Goal: Information Seeking & Learning: Learn about a topic

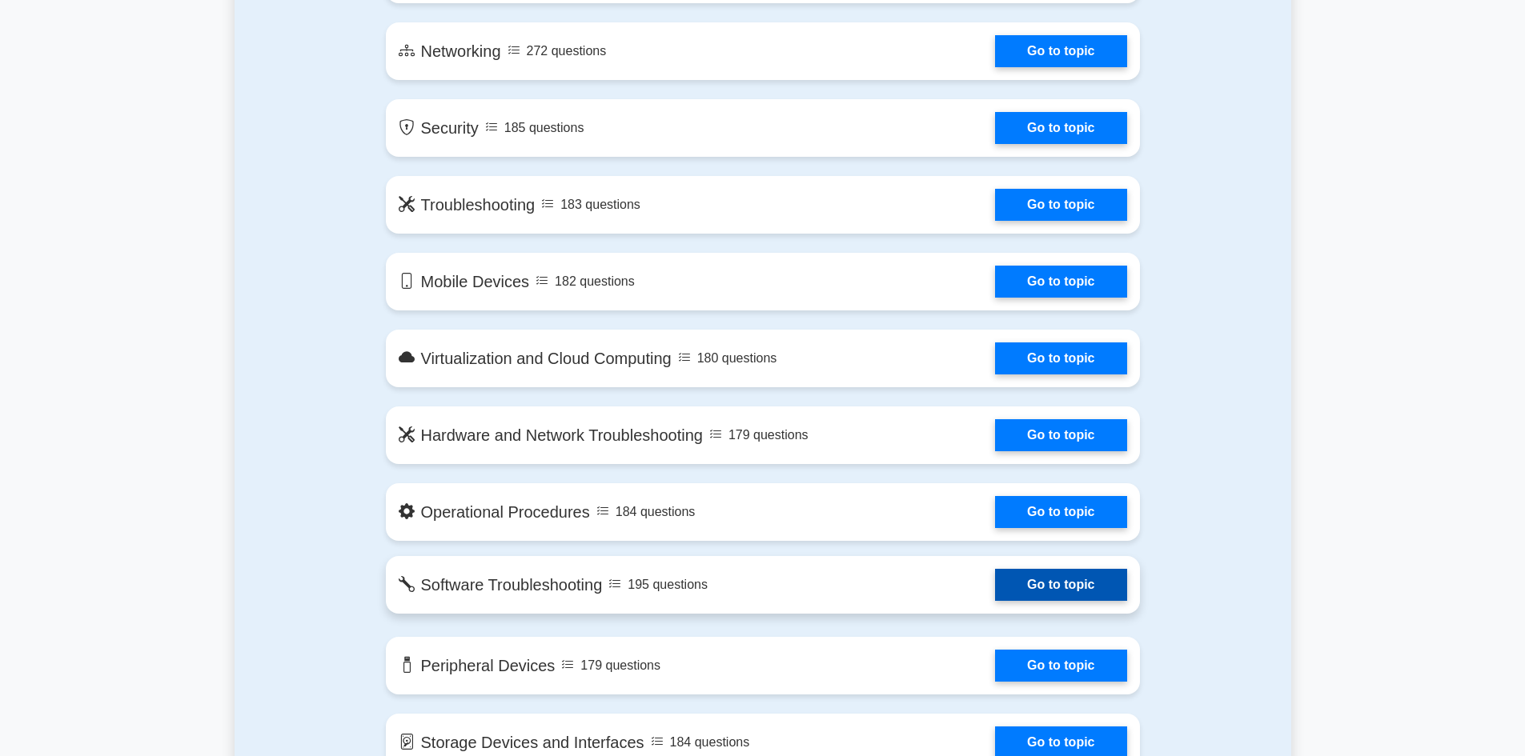
scroll to position [880, 0]
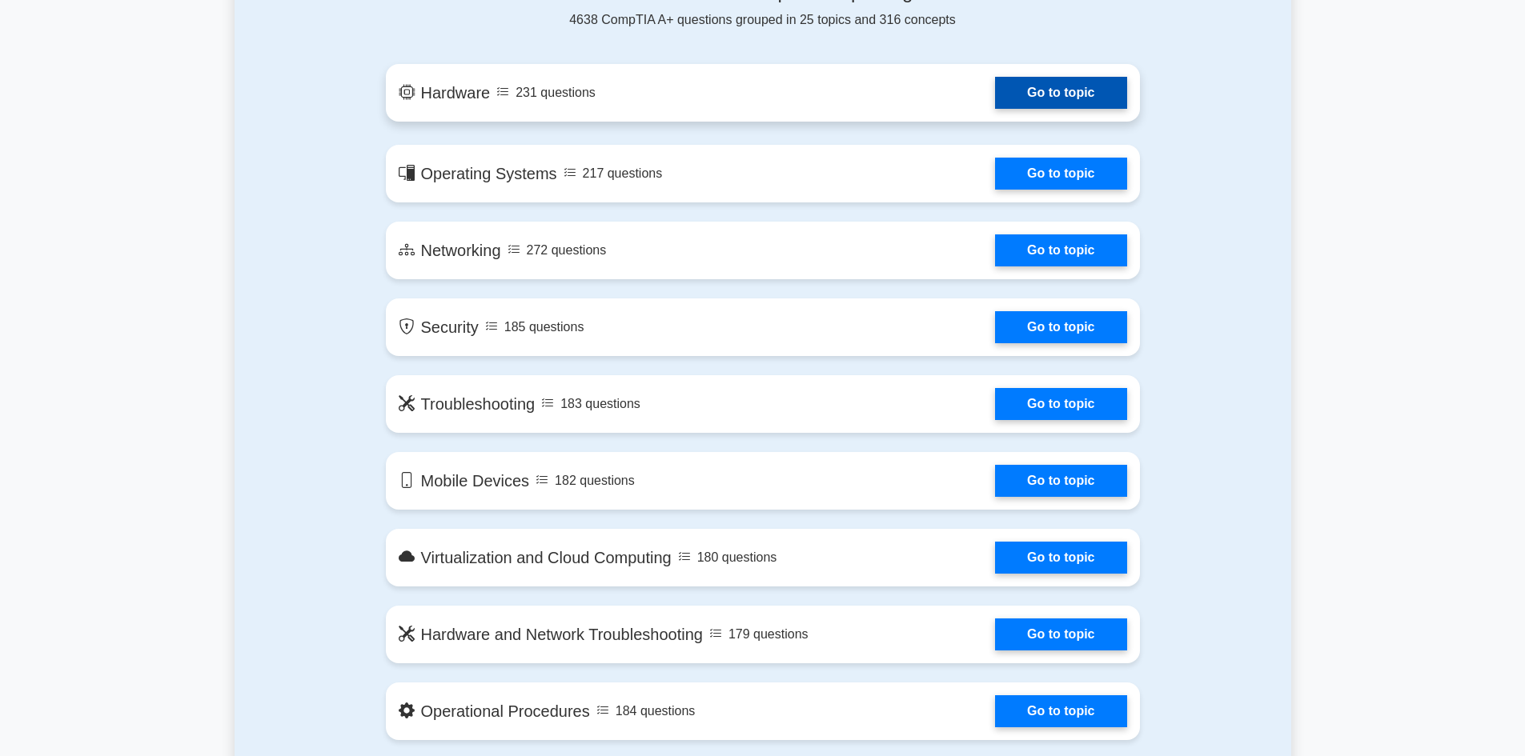
click at [1052, 98] on link "Go to topic" at bounding box center [1060, 93] width 131 height 32
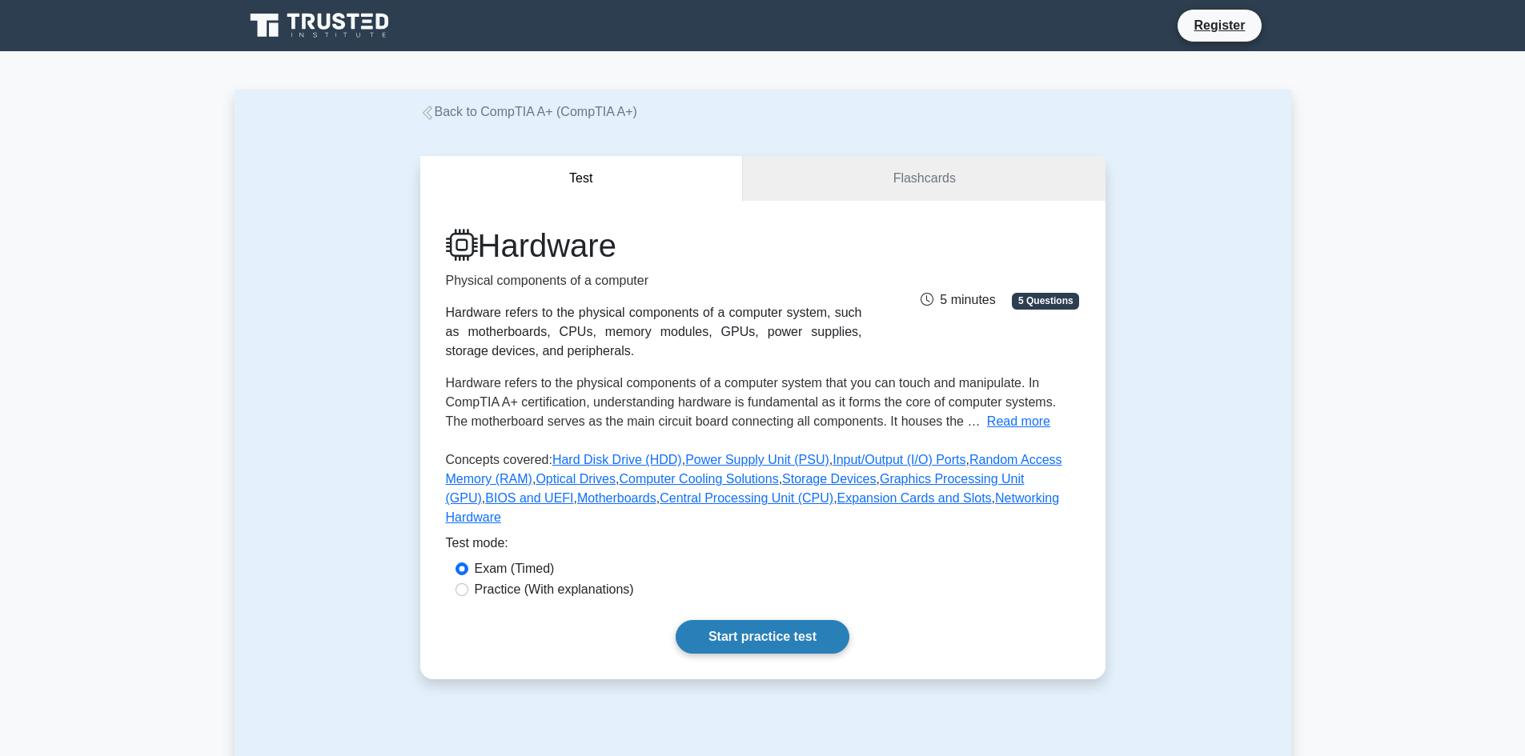
click at [752, 620] on link "Start practice test" at bounding box center [763, 637] width 174 height 34
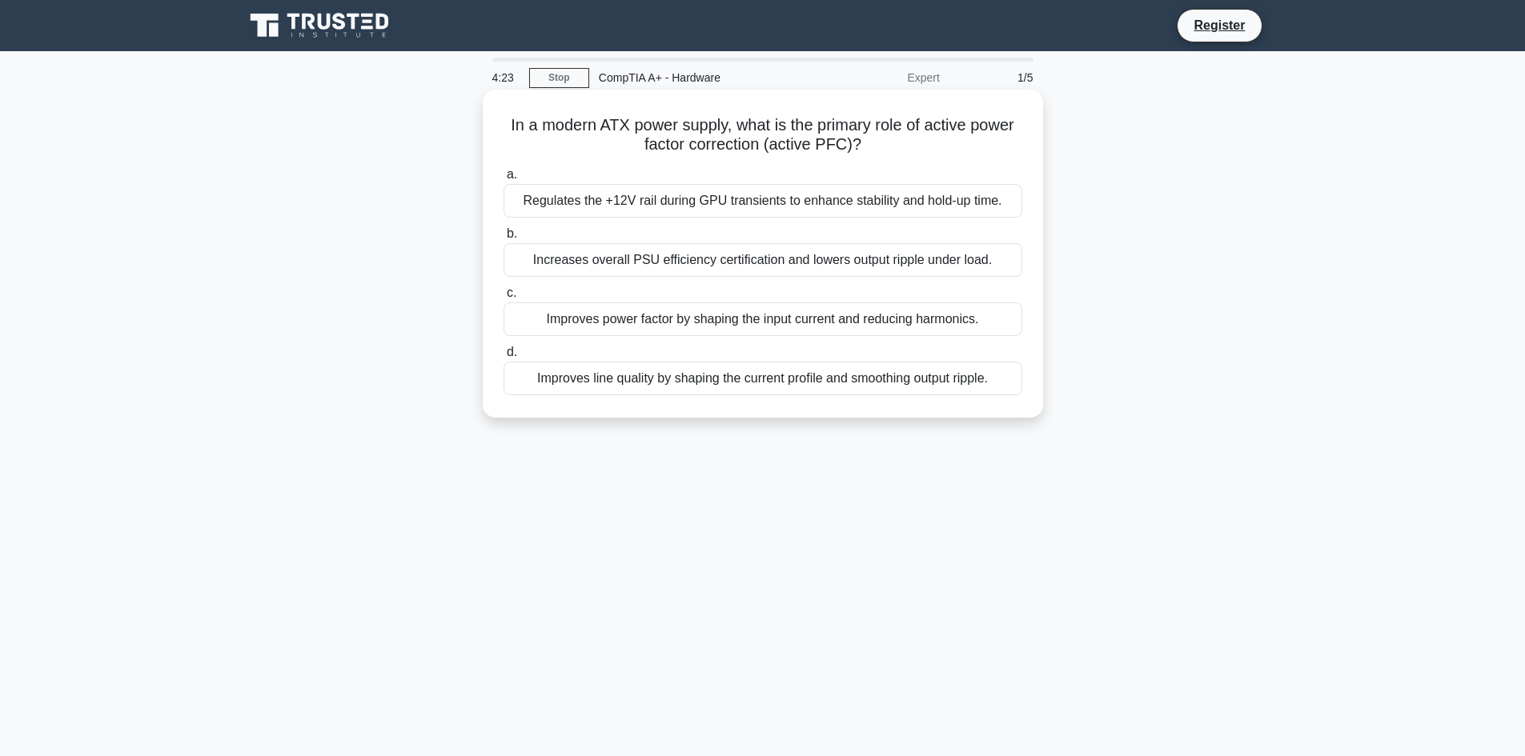
click at [724, 321] on div "Improves power factor by shaping the input current and reducing harmonics." at bounding box center [762, 320] width 519 height 34
click at [503, 299] on input "c. Improves power factor by shaping the input current and reducing harmonics." at bounding box center [503, 293] width 0 height 10
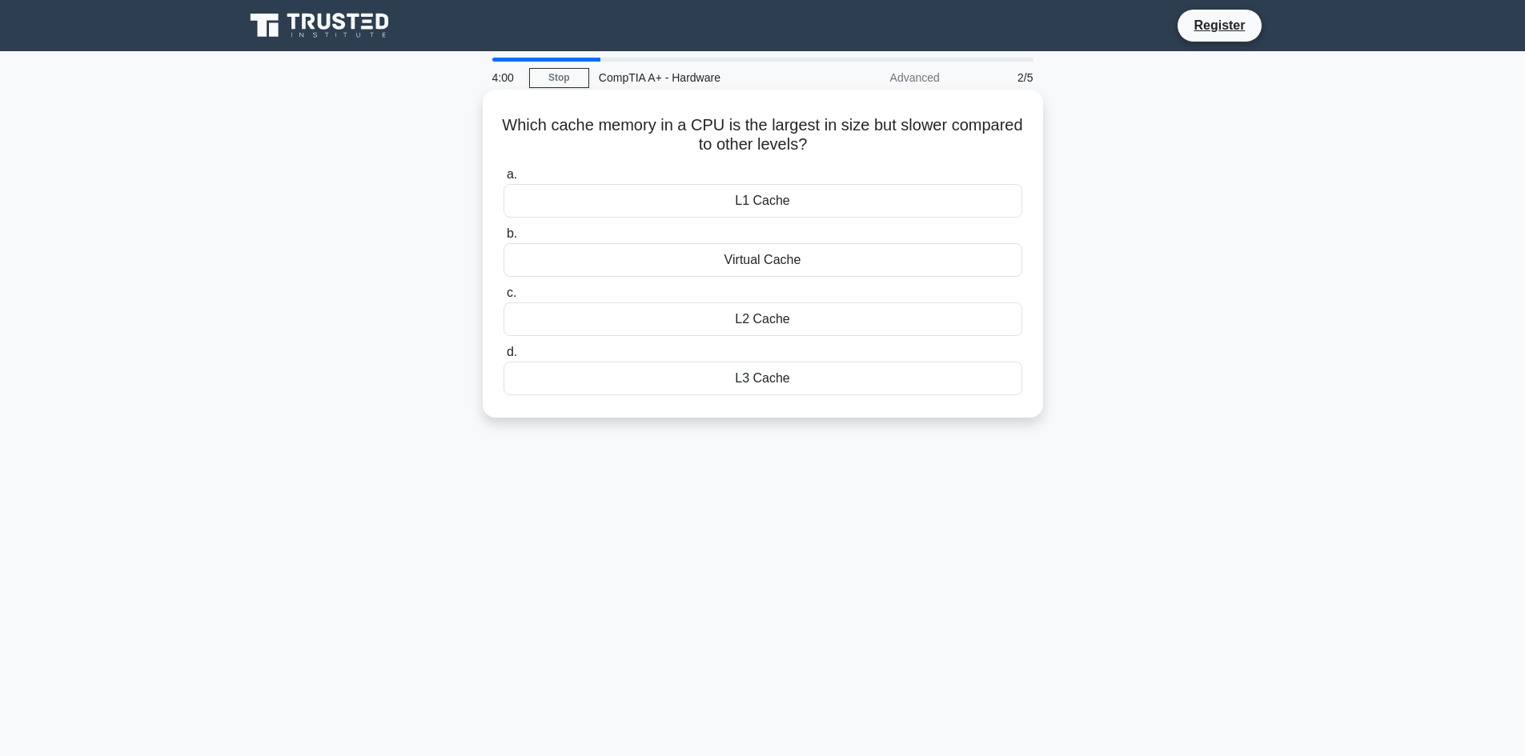
click at [773, 387] on div "L3 Cache" at bounding box center [762, 379] width 519 height 34
click at [503, 358] on input "d. L3 Cache" at bounding box center [503, 352] width 0 height 10
click at [745, 259] on div "DDR5" at bounding box center [762, 260] width 519 height 34
click at [503, 239] on input "b. DDR5" at bounding box center [503, 234] width 0 height 10
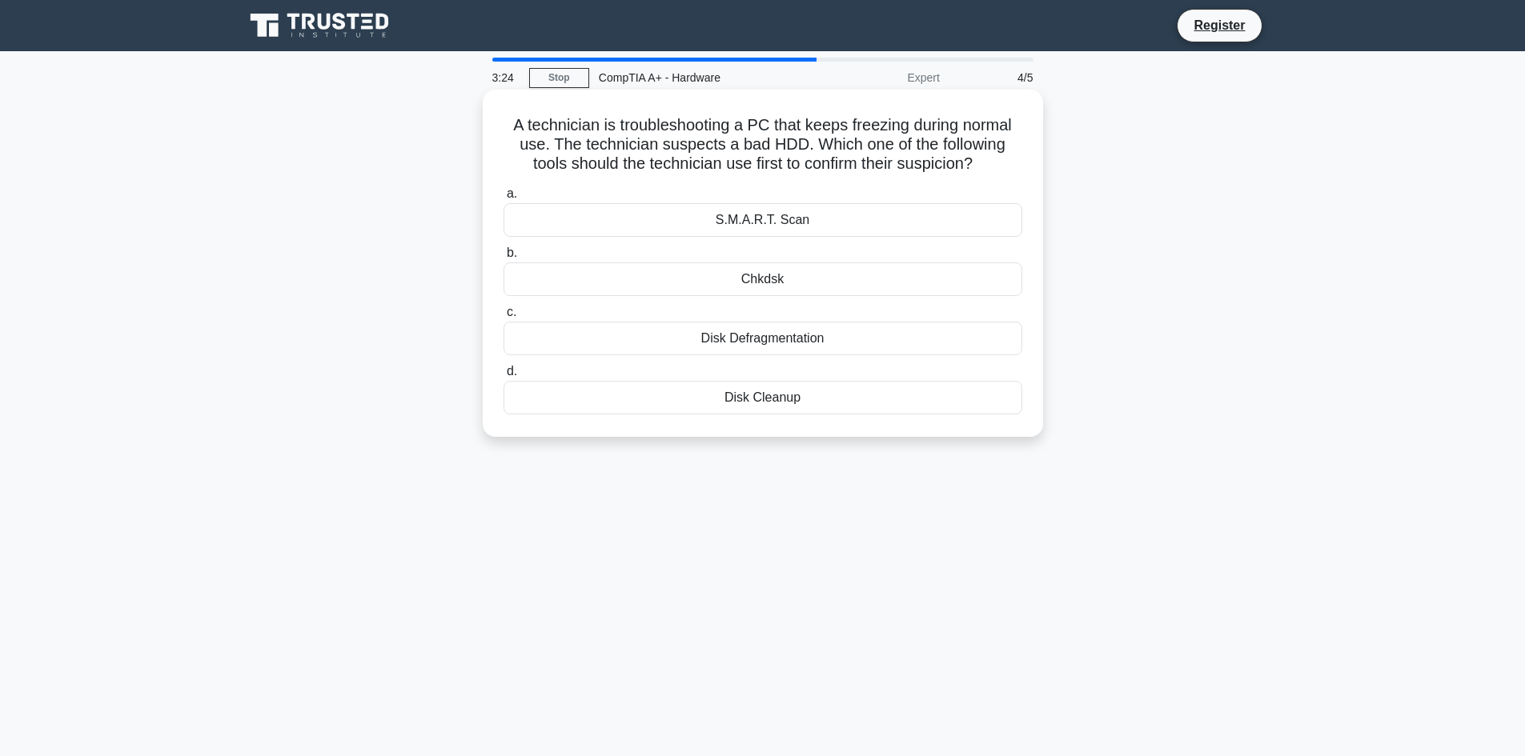
click at [761, 345] on div "Disk Defragmentation" at bounding box center [762, 339] width 519 height 34
click at [503, 318] on input "c. Disk Defragmentation" at bounding box center [503, 312] width 0 height 10
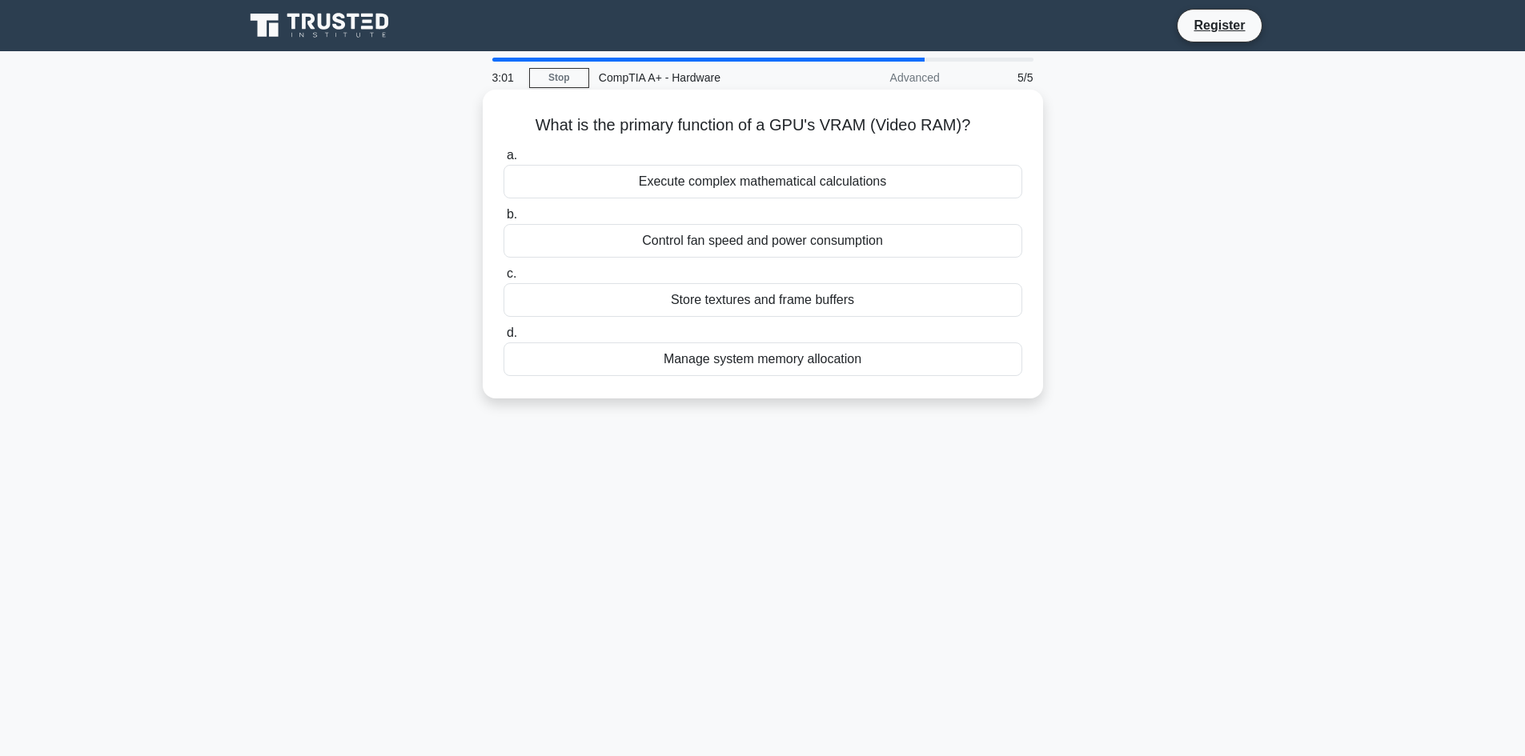
click at [782, 358] on div "Manage system memory allocation" at bounding box center [762, 360] width 519 height 34
click at [503, 339] on input "d. Manage system memory allocation" at bounding box center [503, 333] width 0 height 10
